Goal: Answer question/provide support

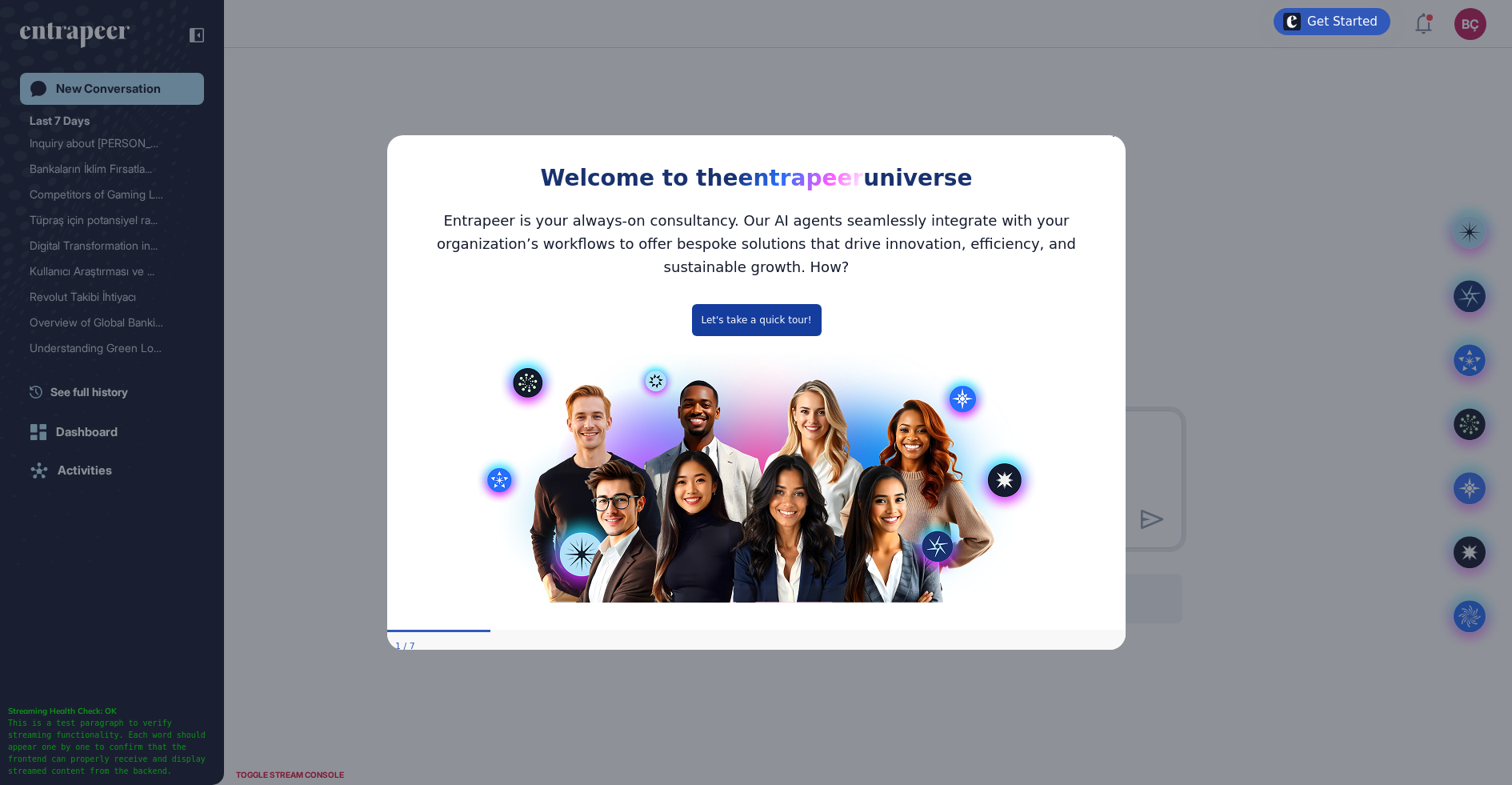
click at [715, 307] on button "Let's take a quick tour!" at bounding box center [756, 320] width 130 height 32
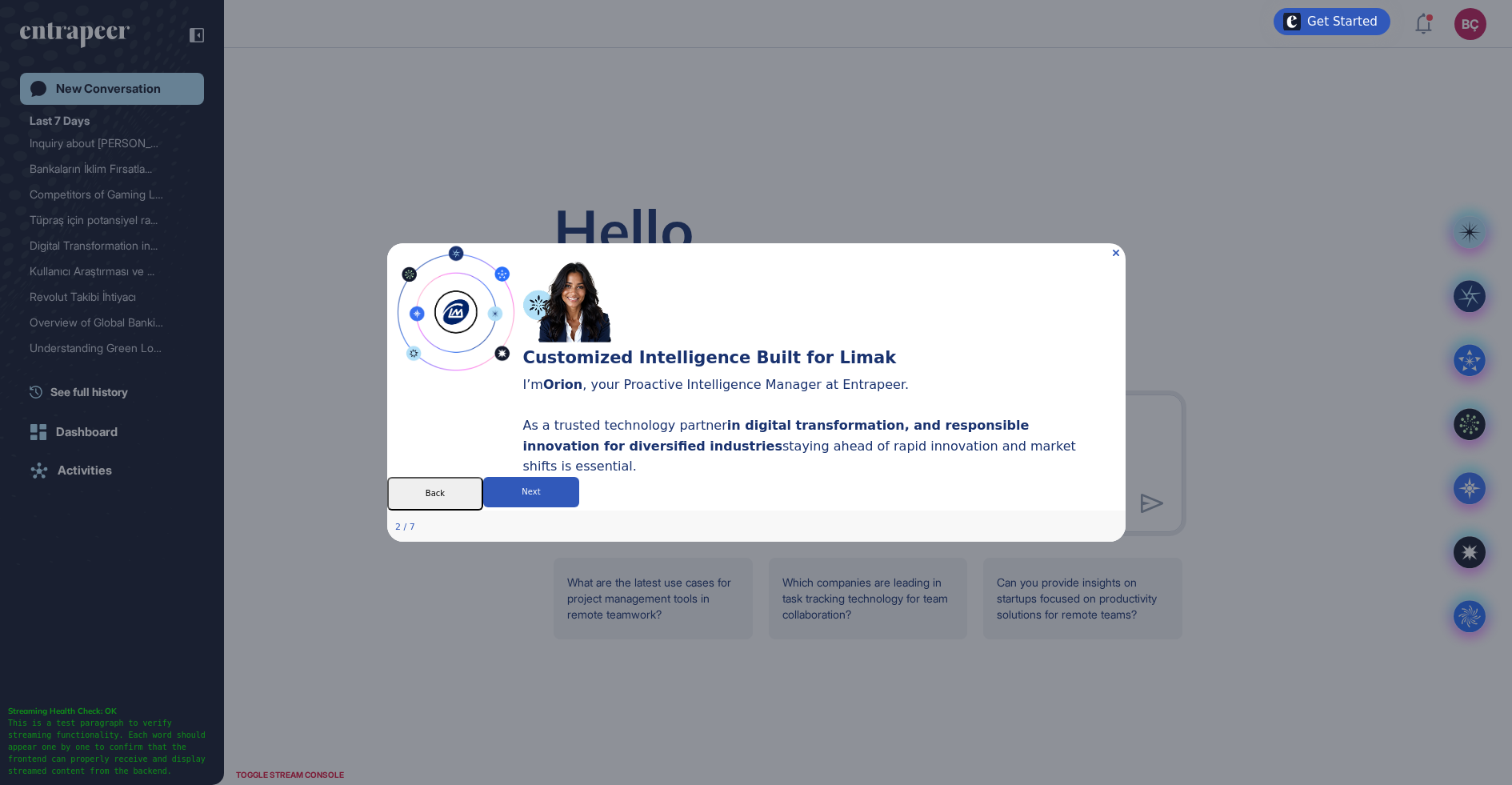
click at [1116, 243] on div "Customized Intelligence Built for Limak I’m Orion , your Proactive Intelligence…" at bounding box center [824, 252] width 603 height 19
click at [1115, 250] on icon "Close Preview" at bounding box center [1115, 252] width 6 height 6
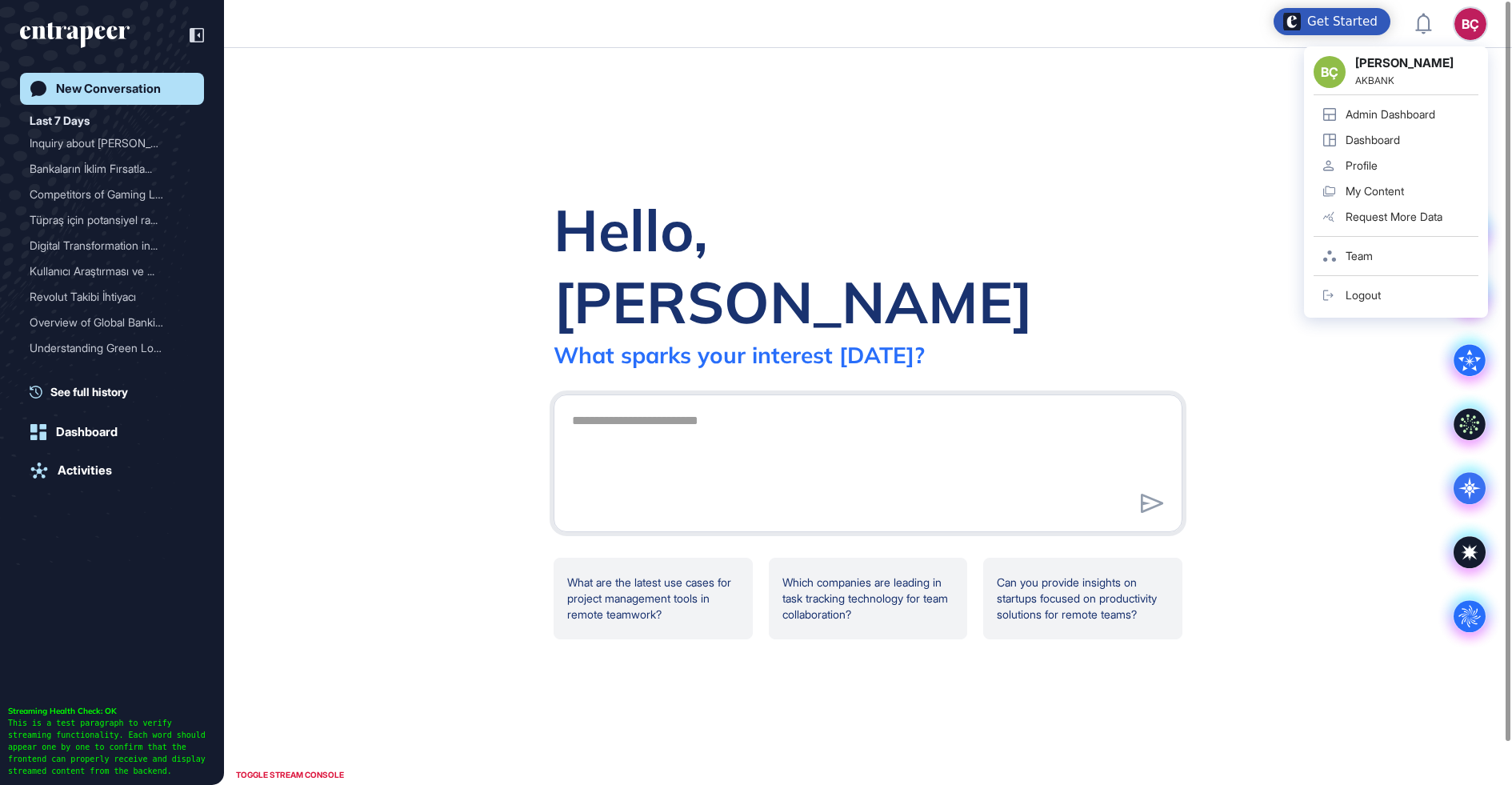
click at [1458, 23] on div "BÇ" at bounding box center [1471, 24] width 32 height 32
click at [1397, 105] on link "Admin Dashboard" at bounding box center [1397, 115] width 165 height 26
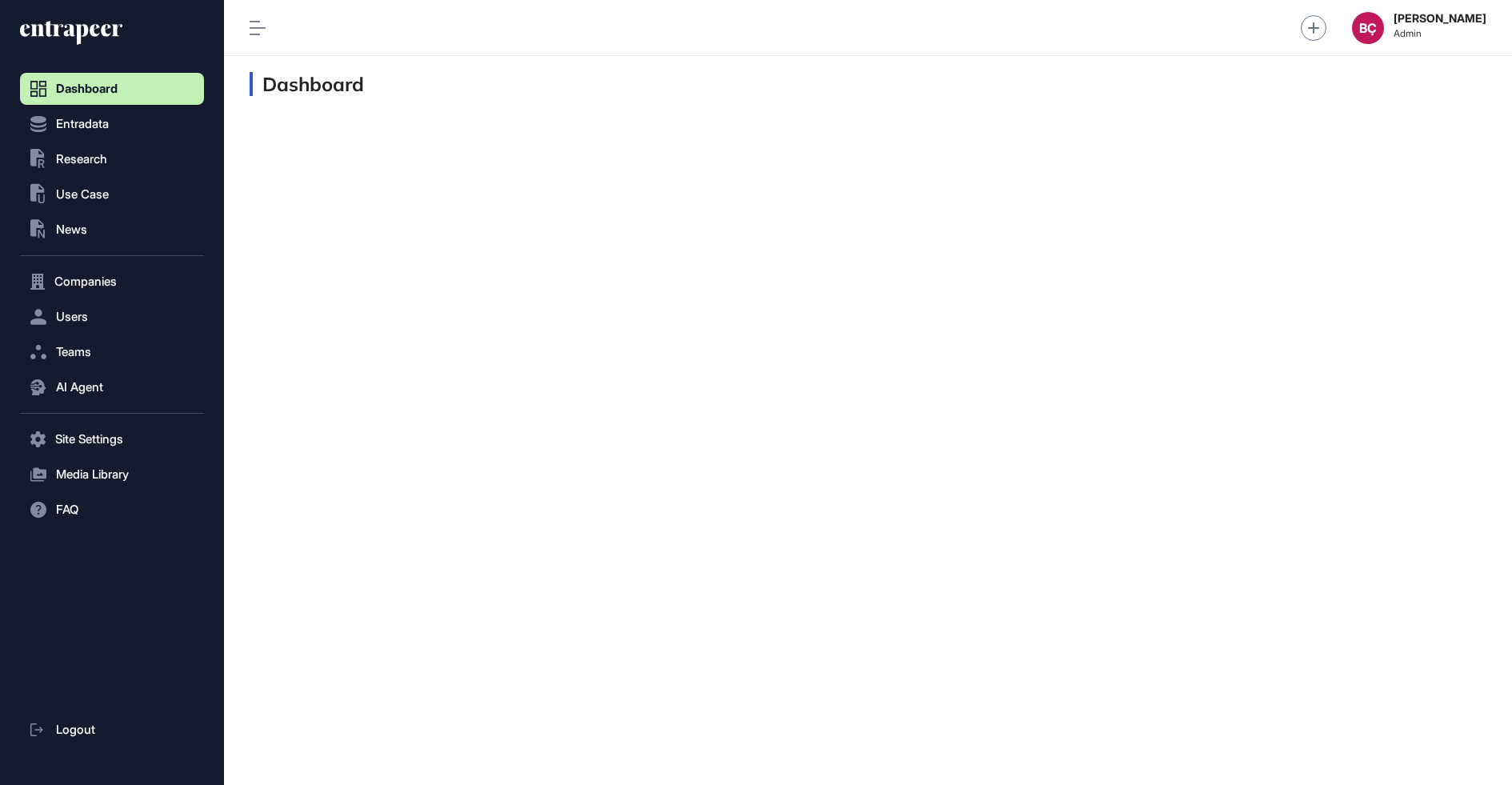
scroll to position [1, 1]
click at [90, 401] on button "AI Agent" at bounding box center [112, 388] width 184 height 32
click at [90, 443] on span "Messages" at bounding box center [77, 449] width 51 height 13
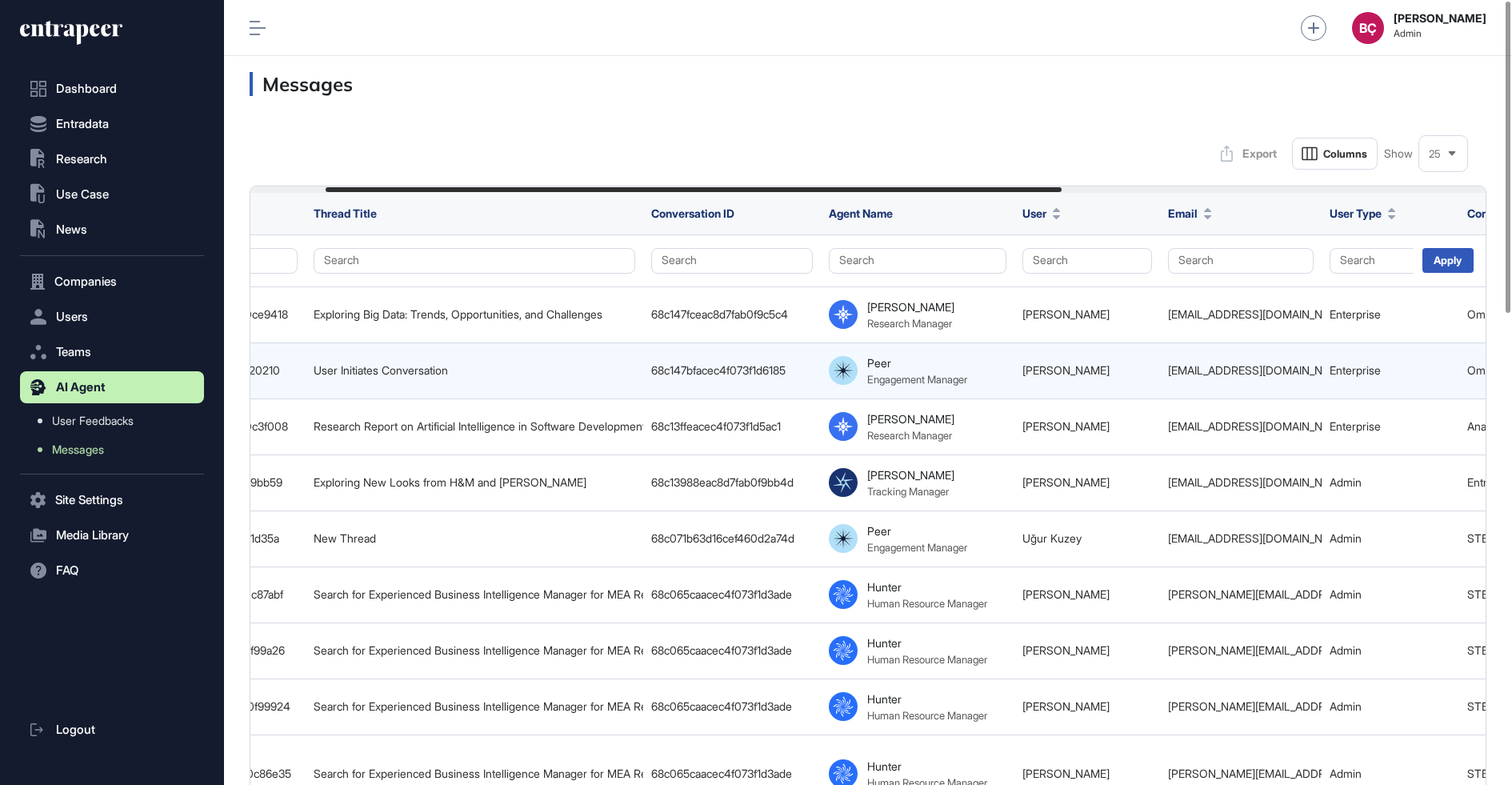
scroll to position [0, 130]
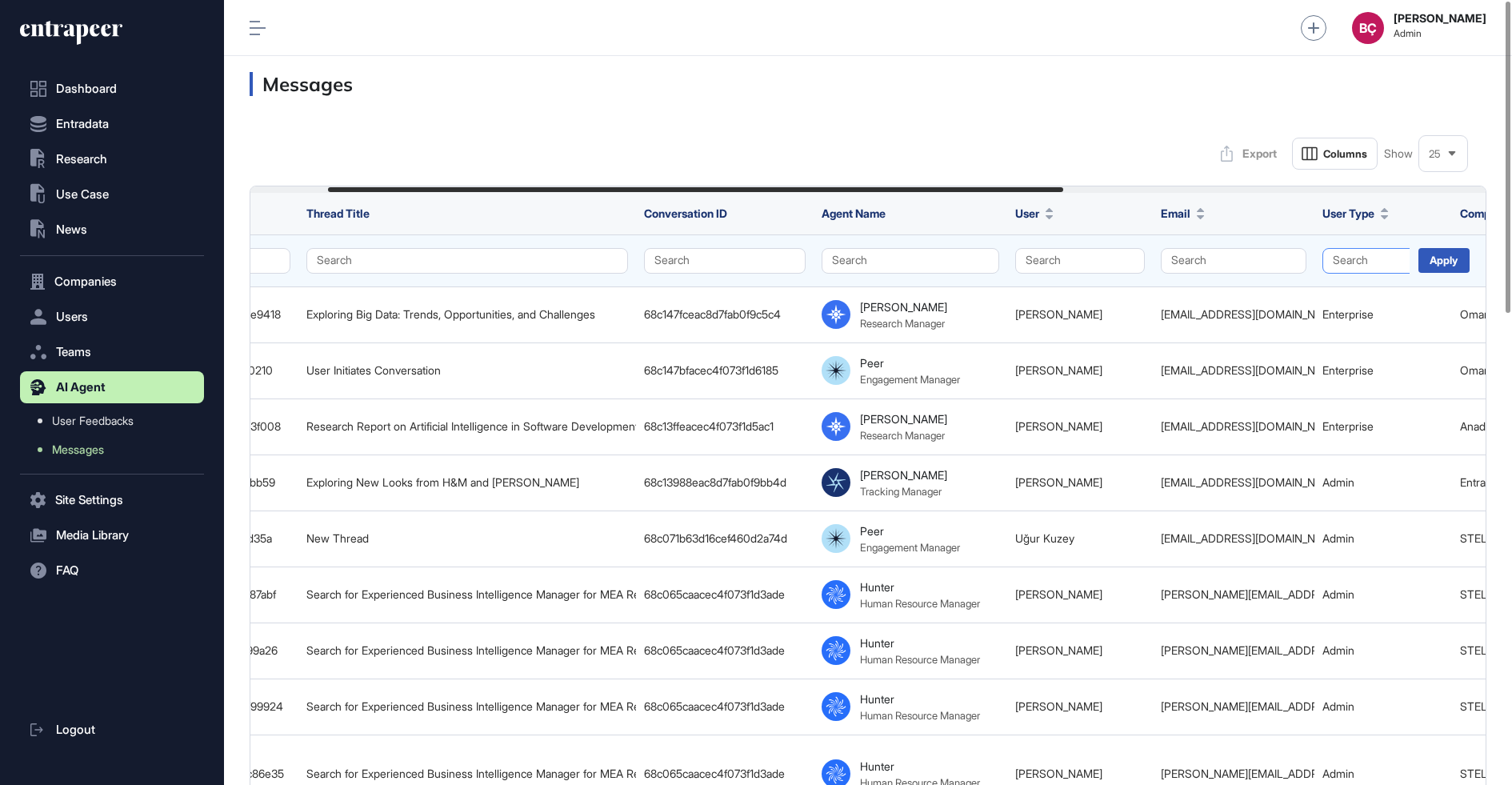
click at [1335, 265] on button "Search" at bounding box center [1383, 260] width 122 height 26
click at [1345, 295] on div "Enterprise" at bounding box center [1379, 291] width 94 height 22
click at [1439, 260] on div "Apply" at bounding box center [1444, 260] width 51 height 25
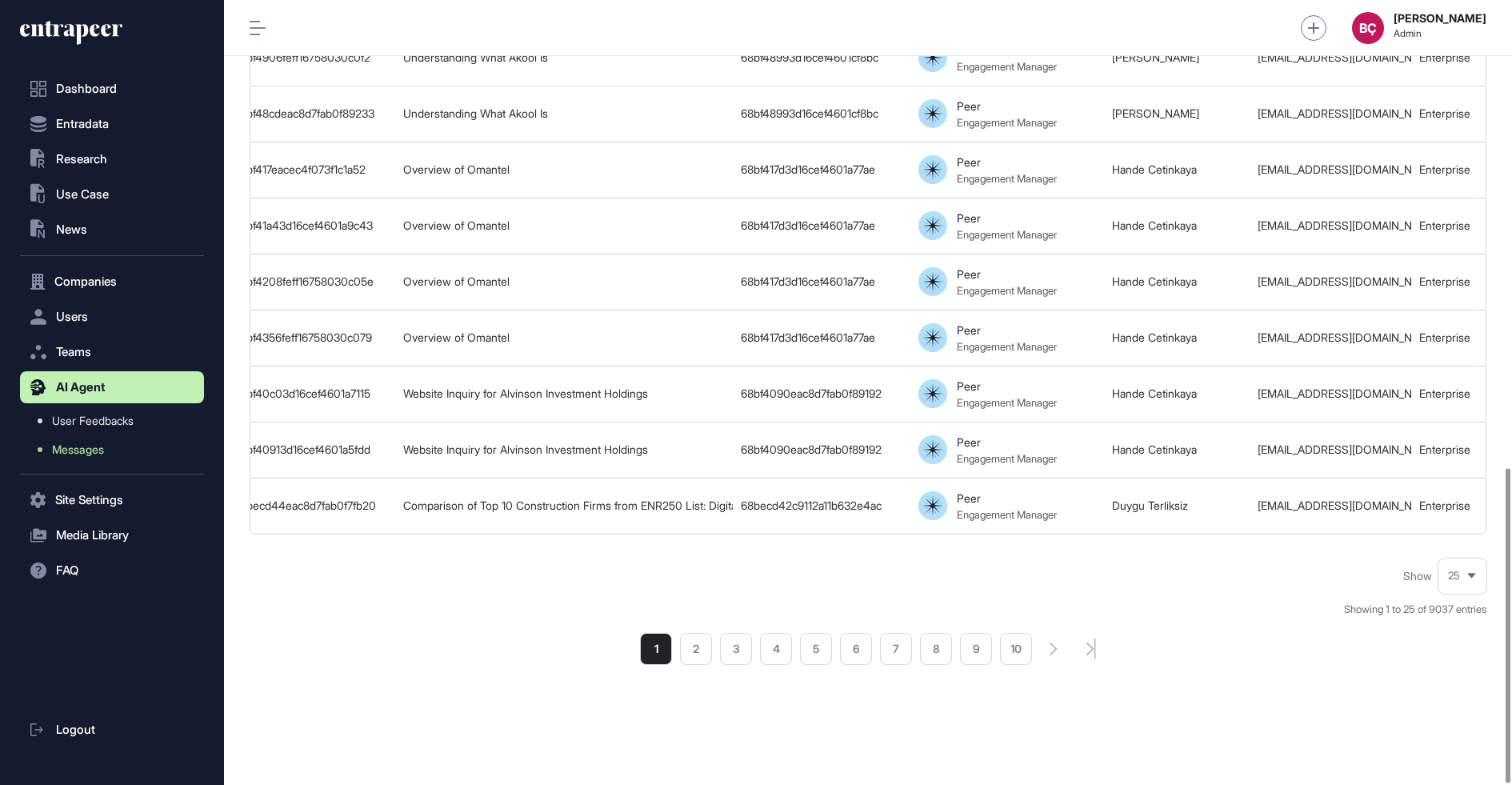
scroll to position [0, 27]
click at [693, 640] on li "2" at bounding box center [696, 649] width 32 height 32
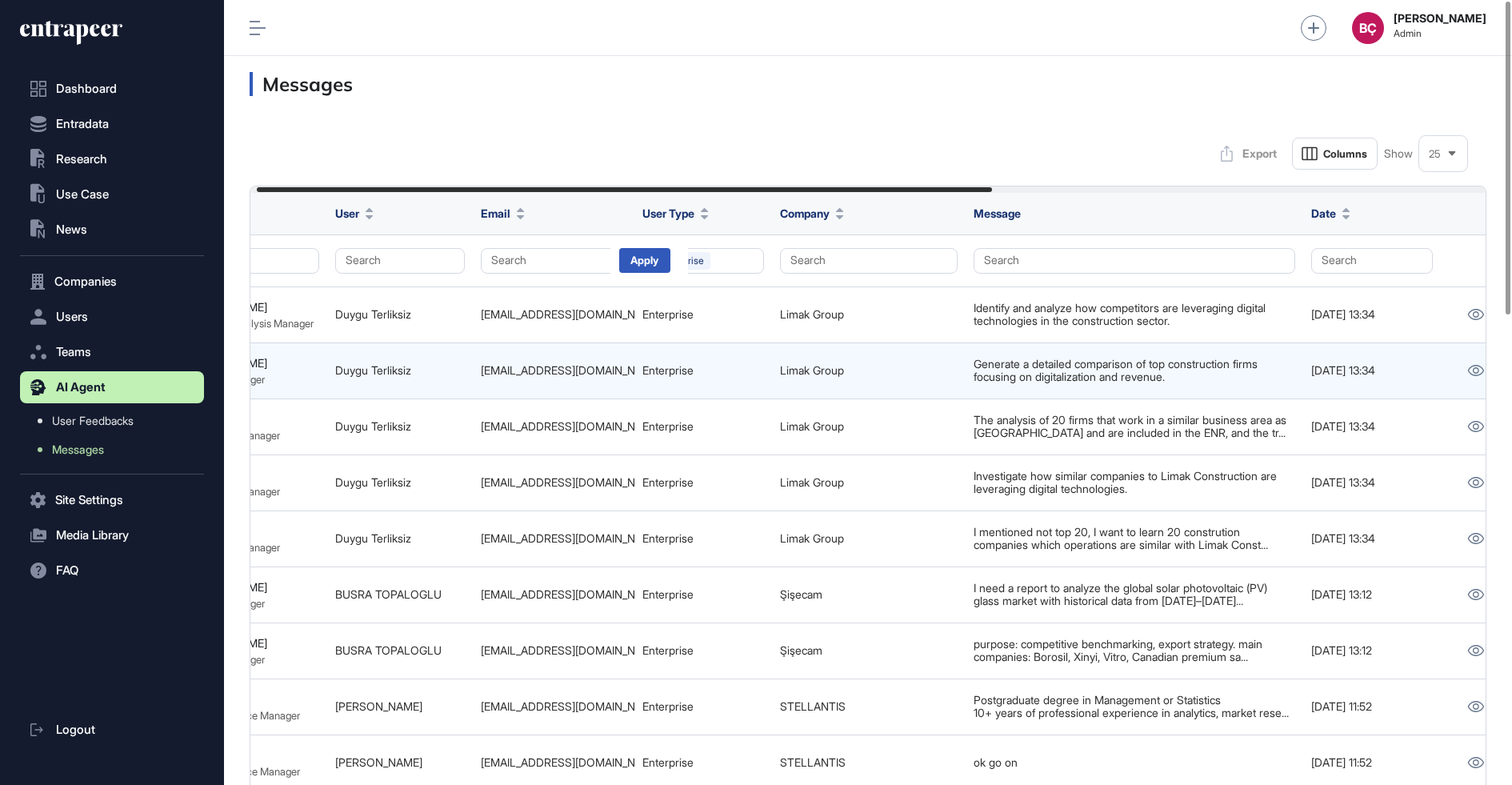
scroll to position [0, 841]
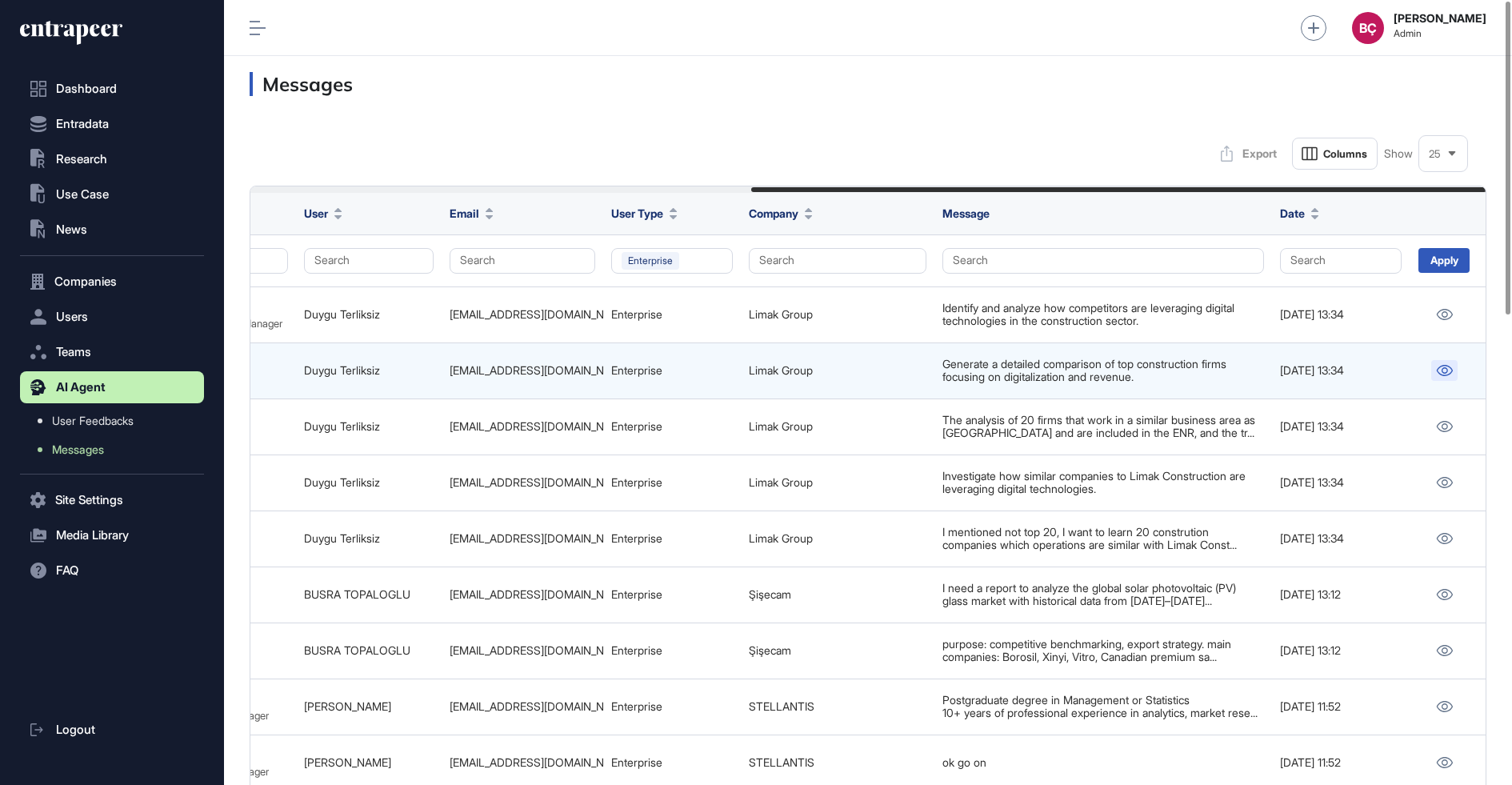
click at [1441, 365] on icon at bounding box center [1445, 371] width 16 height 12
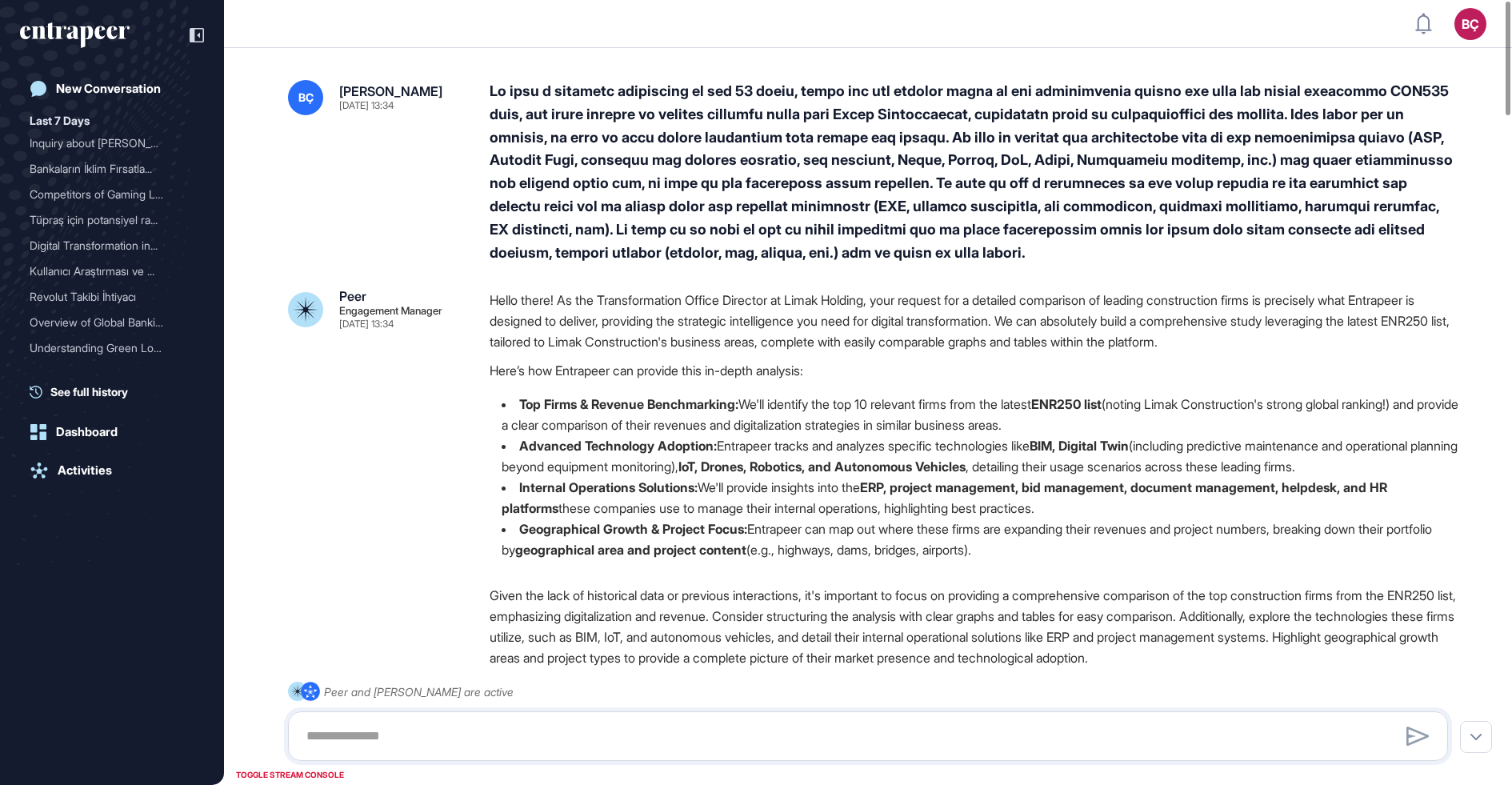
click at [713, 155] on div at bounding box center [975, 172] width 971 height 184
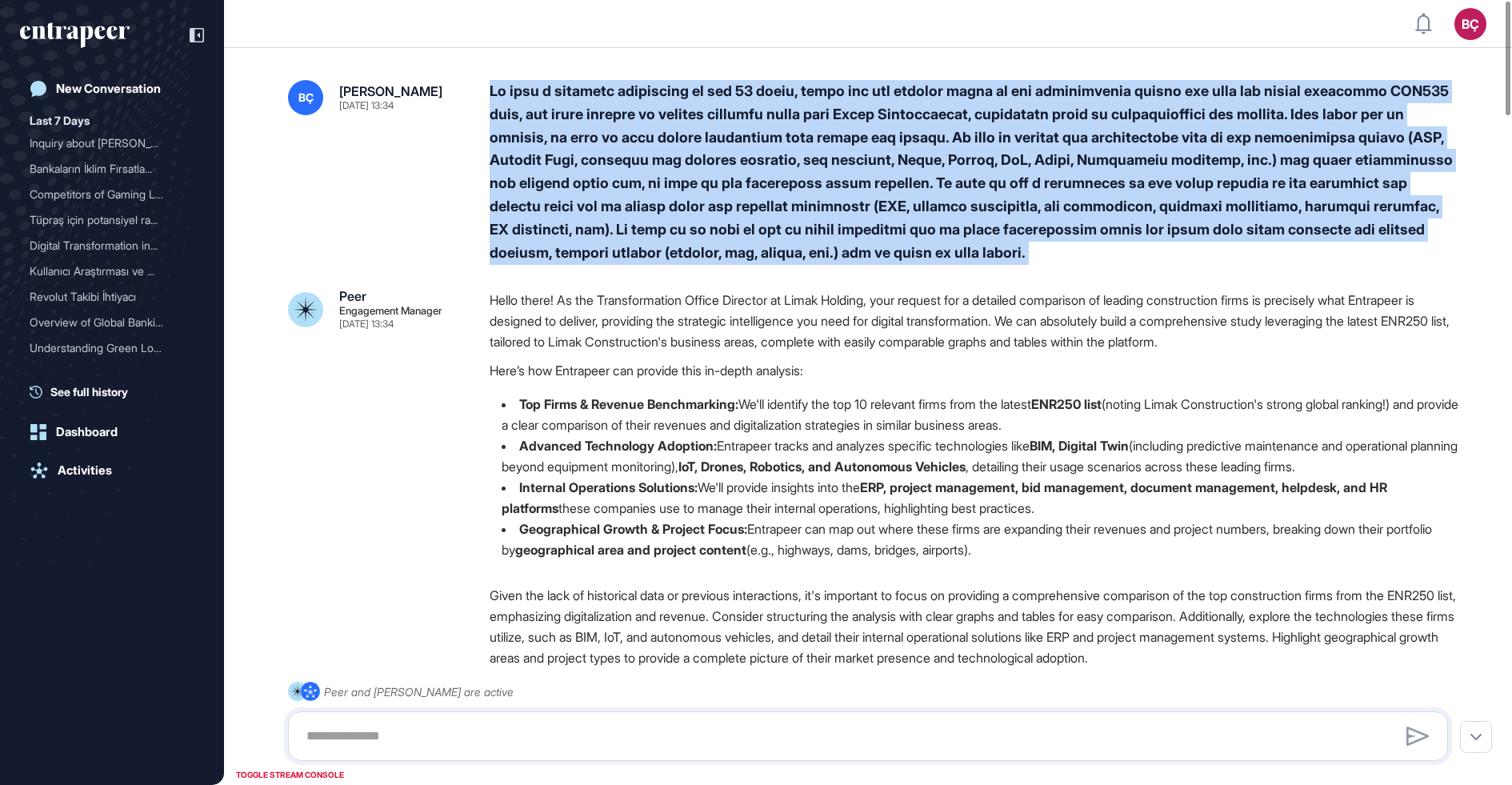
click at [713, 155] on div at bounding box center [975, 172] width 971 height 184
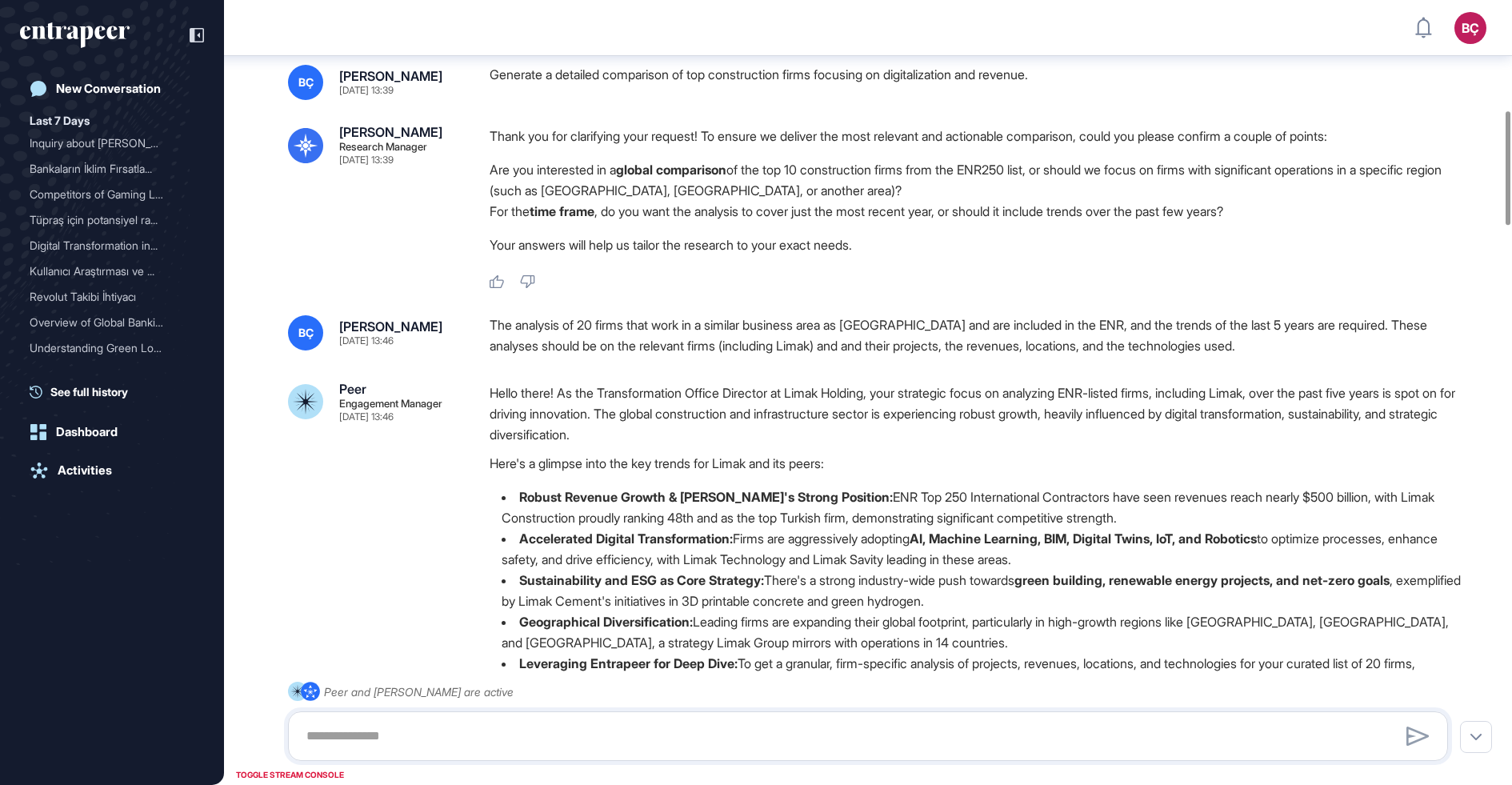
scroll to position [757, 0]
